Goal: Information Seeking & Learning: Check status

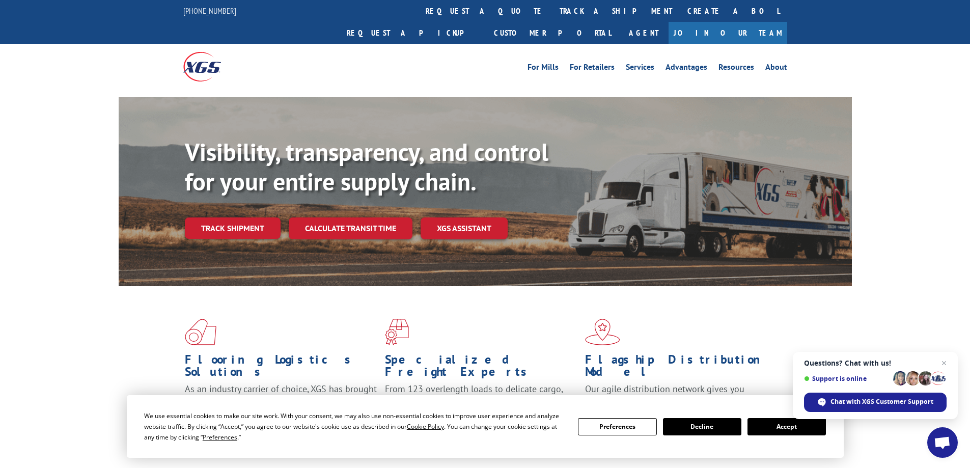
click at [795, 426] on button "Accept" at bounding box center [787, 426] width 78 height 17
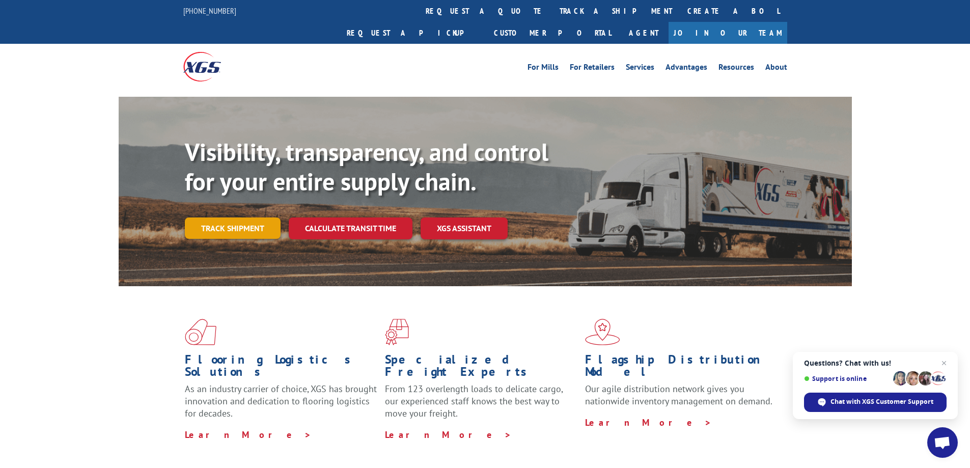
click at [214, 218] on link "Track shipment" at bounding box center [233, 228] width 96 height 21
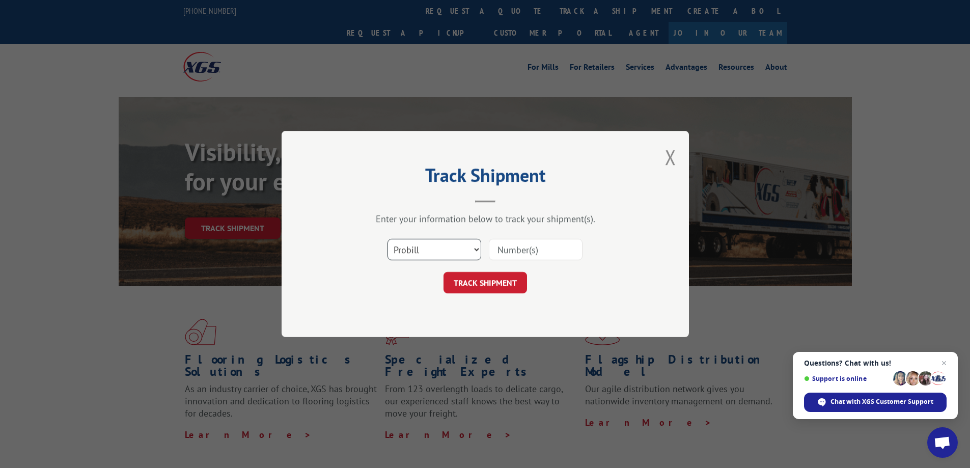
click at [473, 249] on select "Select category... Probill BOL PO" at bounding box center [435, 249] width 94 height 21
select select "bol"
click at [388, 239] on select "Select category... Probill BOL PO" at bounding box center [435, 249] width 94 height 21
click at [508, 251] on input at bounding box center [536, 249] width 94 height 21
type input "5474100"
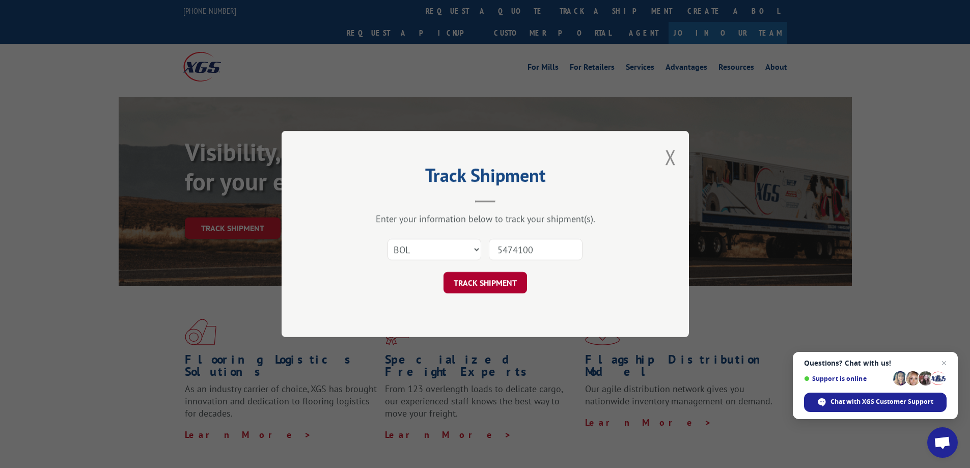
click at [484, 284] on button "TRACK SHIPMENT" at bounding box center [486, 282] width 84 height 21
